Goal: Navigation & Orientation: Find specific page/section

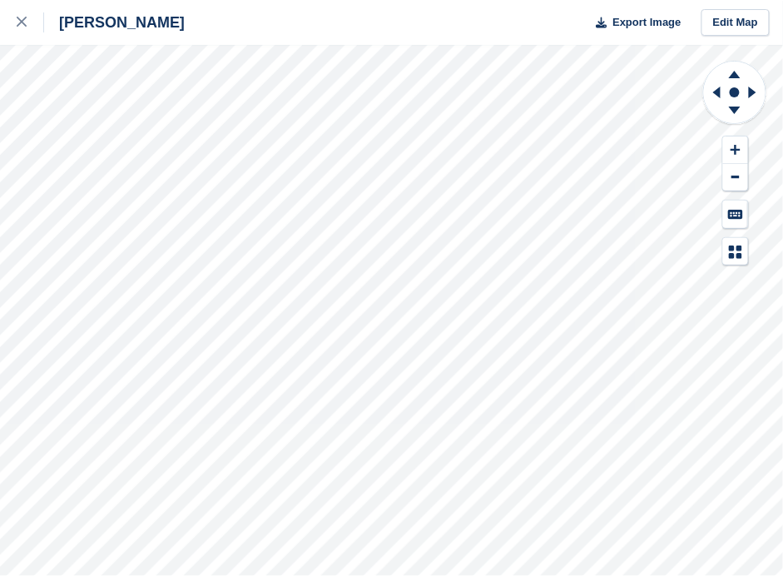
click at [196, 226] on div "[PERSON_NAME] Export Image Edit Map" at bounding box center [391, 288] width 783 height 576
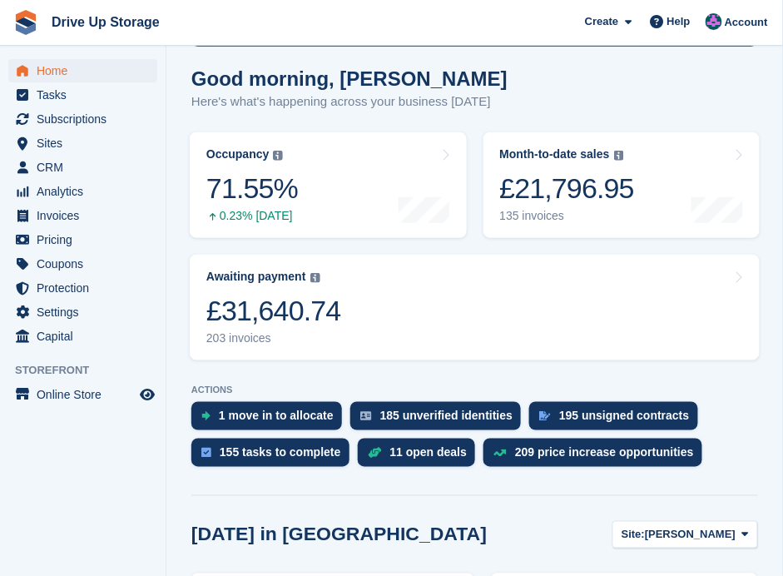
scroll to position [174, 0]
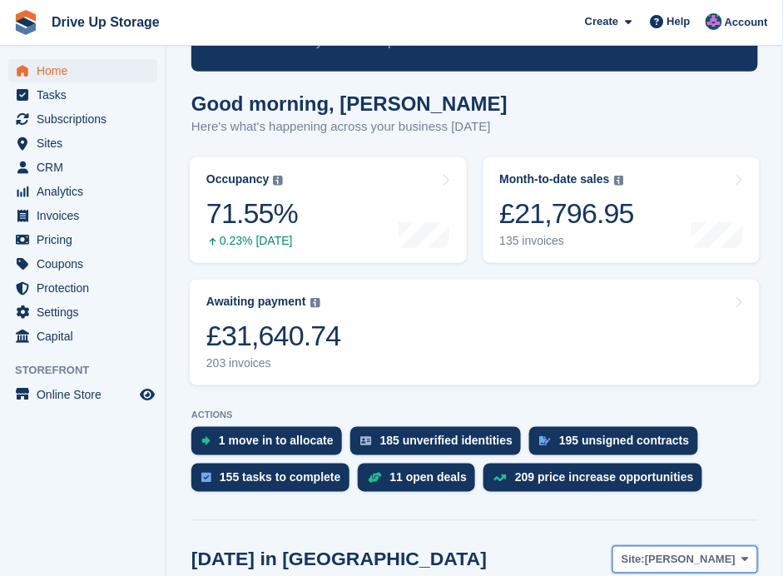
click at [744, 554] on icon at bounding box center [745, 559] width 7 height 11
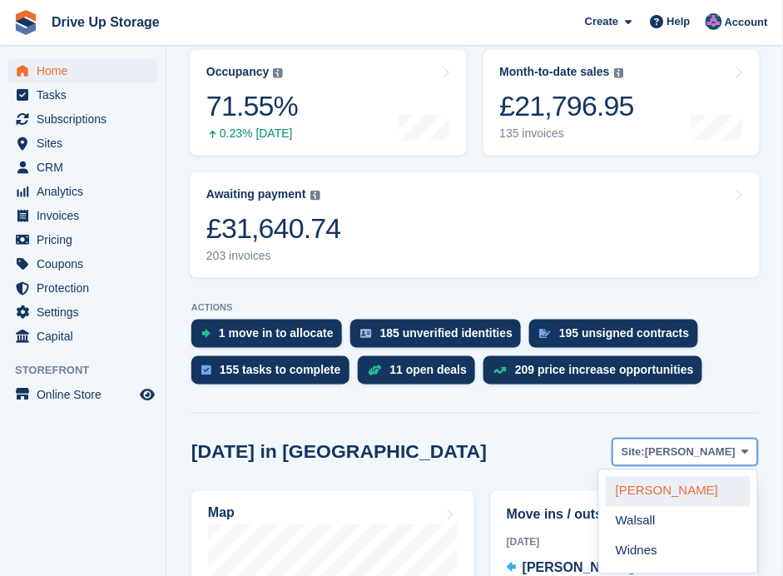
scroll to position [395, 0]
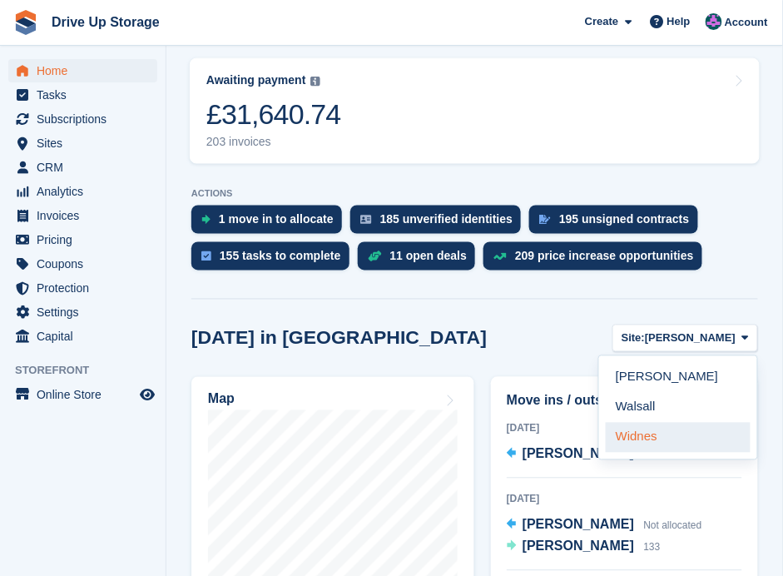
click at [668, 423] on link "Widnes" at bounding box center [678, 438] width 145 height 30
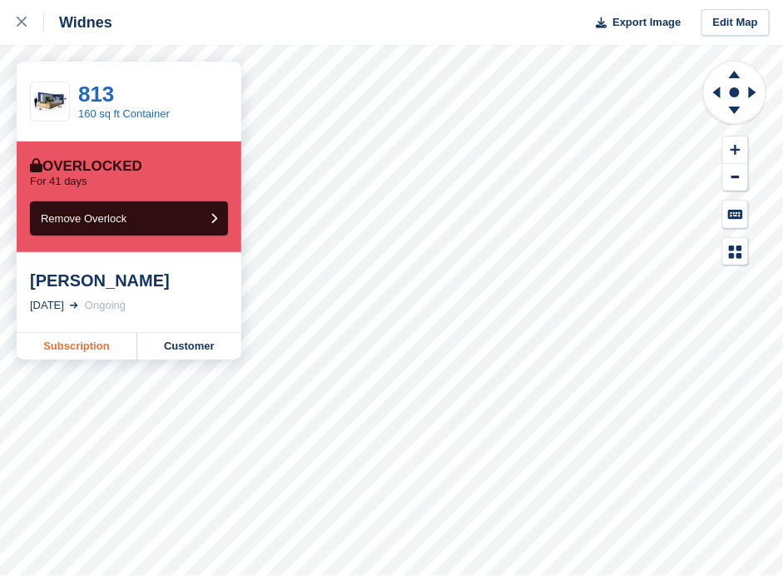
click at [82, 343] on link "Subscription" at bounding box center [77, 346] width 121 height 27
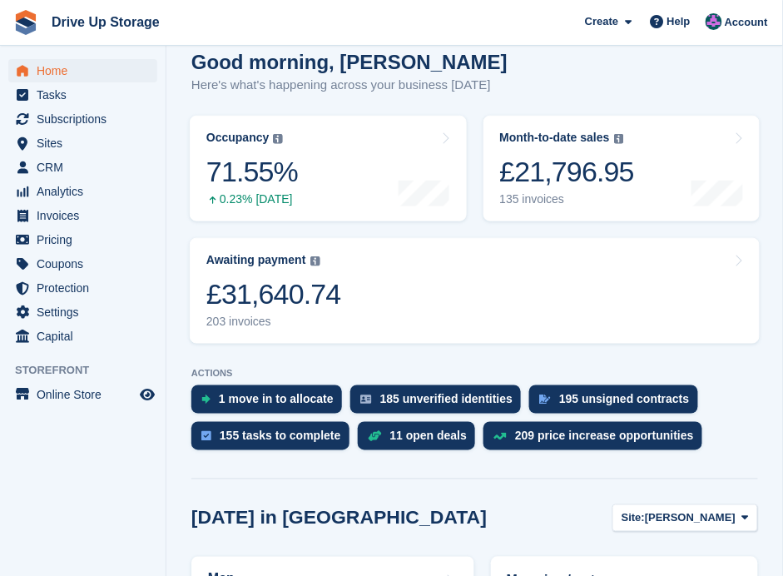
scroll to position [221, 0]
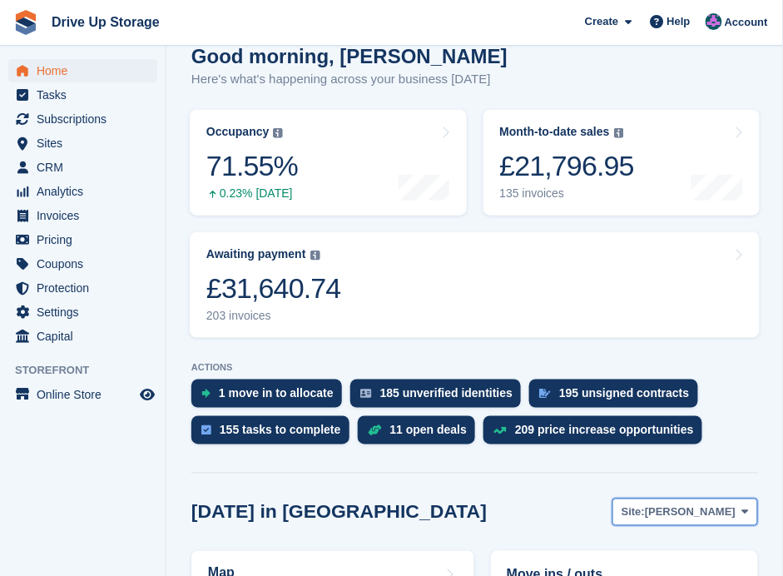
click at [743, 507] on icon at bounding box center [745, 512] width 7 height 11
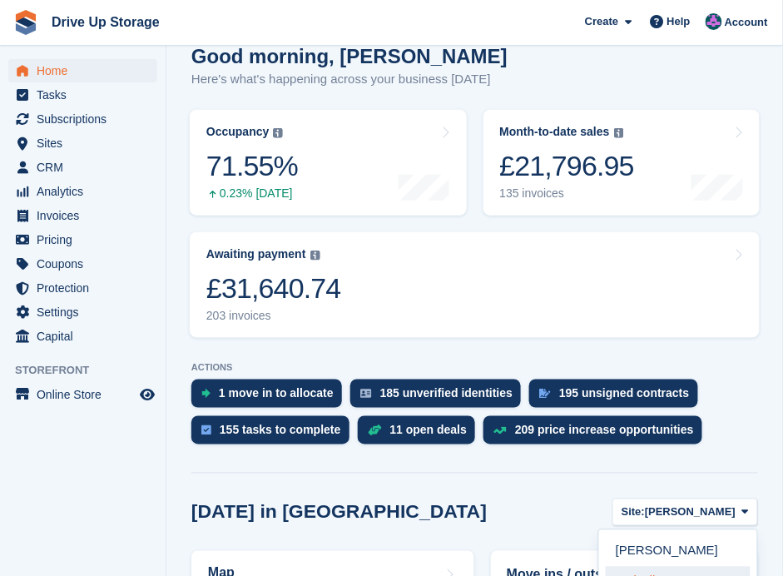
click at [683, 567] on link "Walsall" at bounding box center [678, 582] width 145 height 30
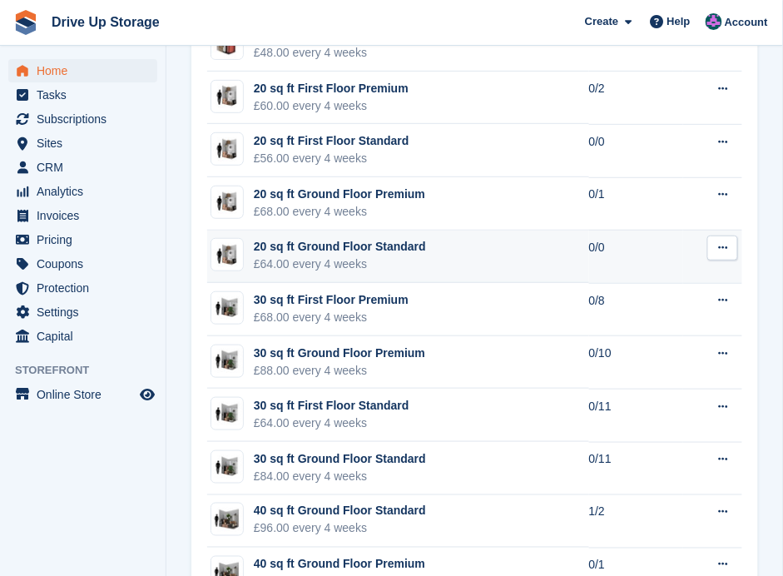
scroll to position [1442, 0]
